Goal: Use online tool/utility: Utilize a website feature to perform a specific function

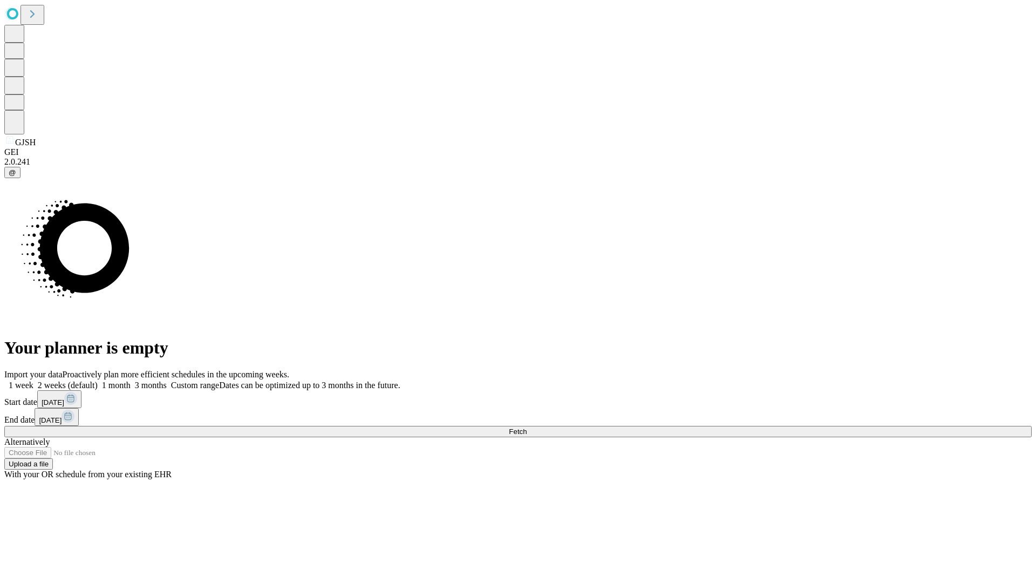
click at [527, 428] on span "Fetch" at bounding box center [518, 432] width 18 height 8
